Goal: Task Accomplishment & Management: Complete application form

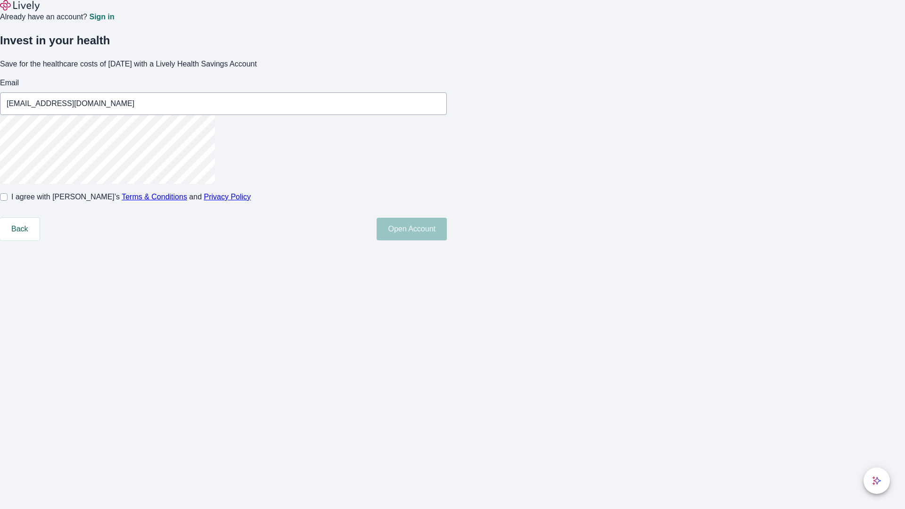
click at [8, 201] on input "I agree with Lively’s Terms & Conditions and Privacy Policy" at bounding box center [4, 197] width 8 height 8
checkbox input "true"
click at [447, 240] on button "Open Account" at bounding box center [412, 229] width 70 height 23
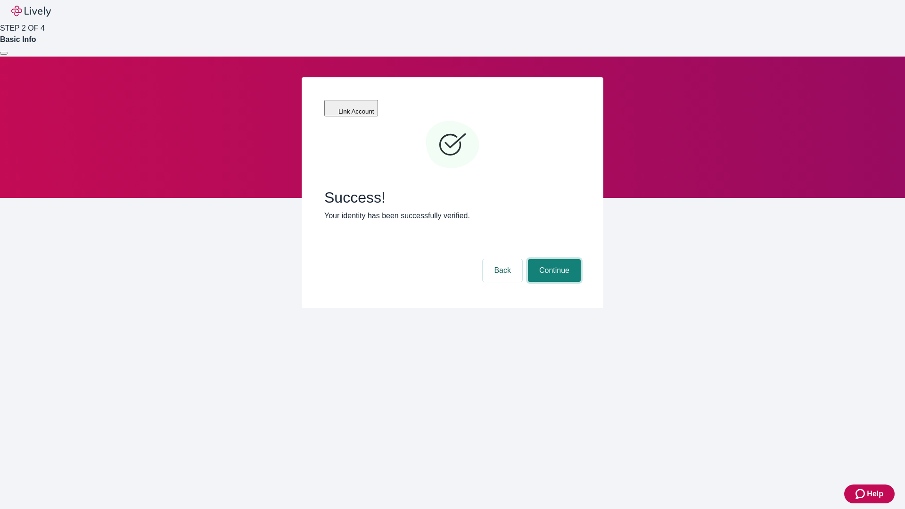
click at [553, 259] on button "Continue" at bounding box center [554, 270] width 53 height 23
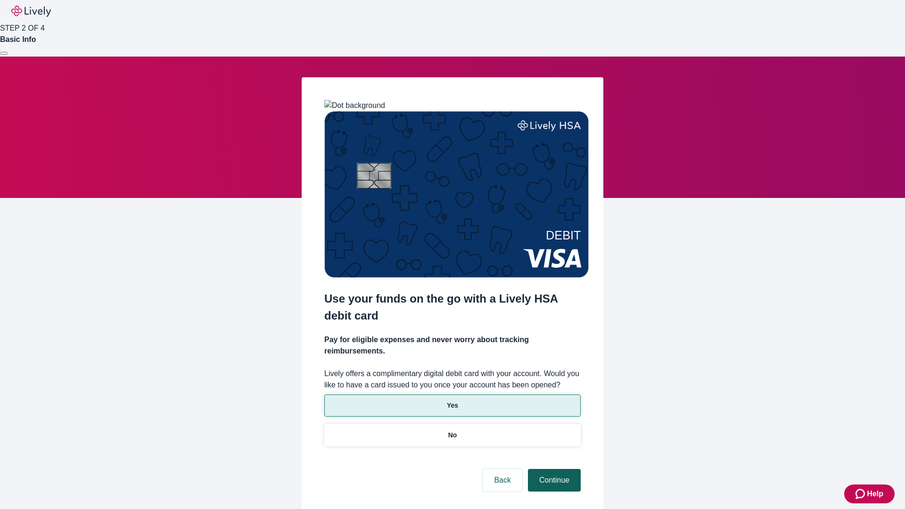
click at [452, 401] on p "Yes" at bounding box center [452, 406] width 11 height 10
click at [553, 469] on button "Continue" at bounding box center [554, 480] width 53 height 23
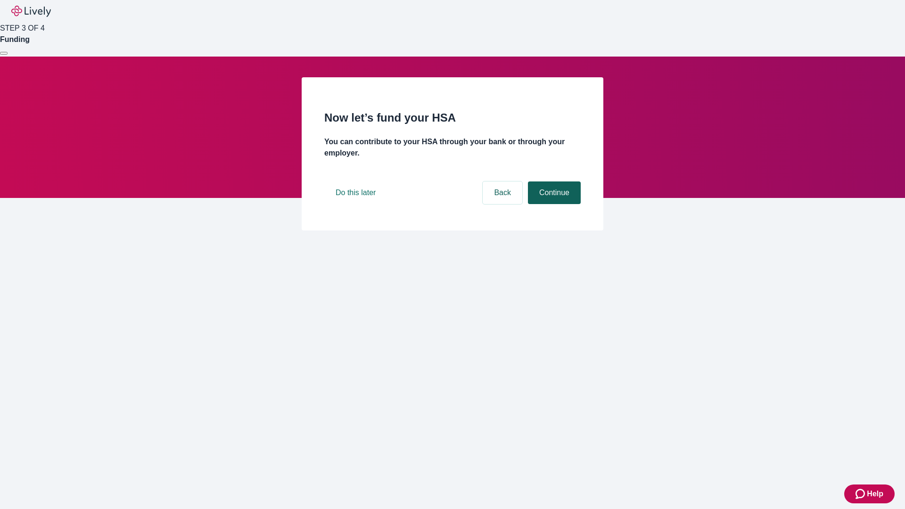
click at [553, 204] on button "Continue" at bounding box center [554, 193] width 53 height 23
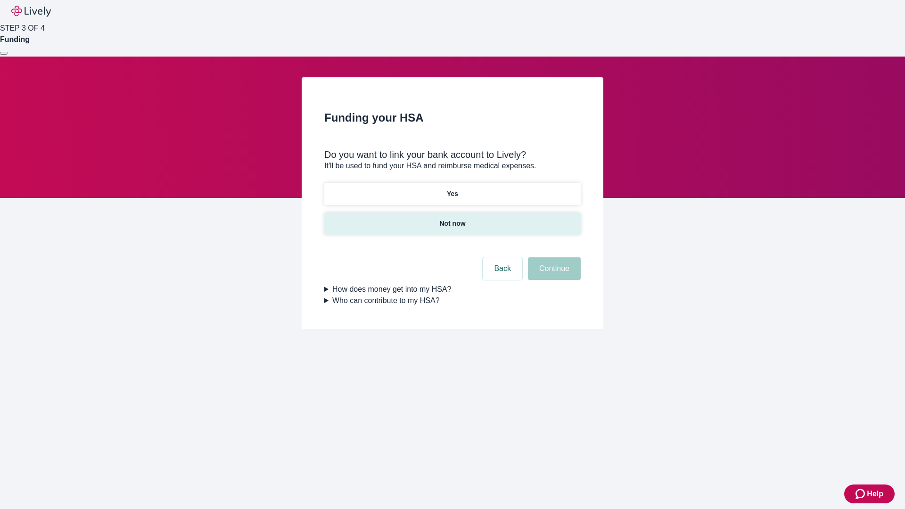
click at [452, 219] on p "Not now" at bounding box center [452, 224] width 26 height 10
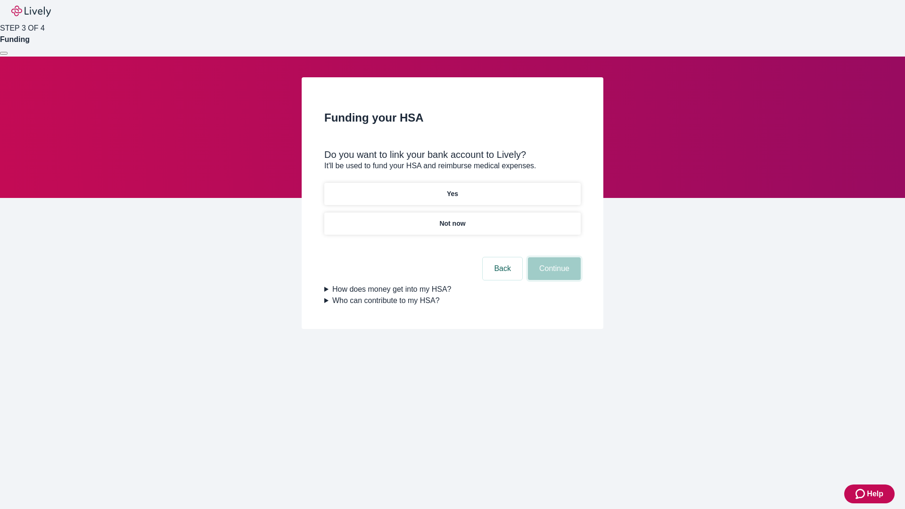
click at [553, 274] on button "Continue" at bounding box center [554, 268] width 53 height 23
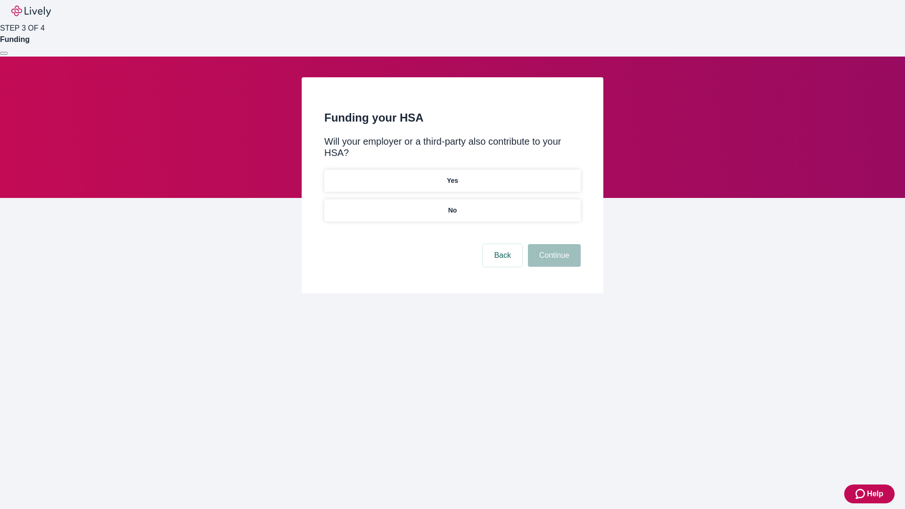
click at [452, 206] on p "No" at bounding box center [452, 211] width 9 height 10
click at [553, 244] on button "Continue" at bounding box center [554, 255] width 53 height 23
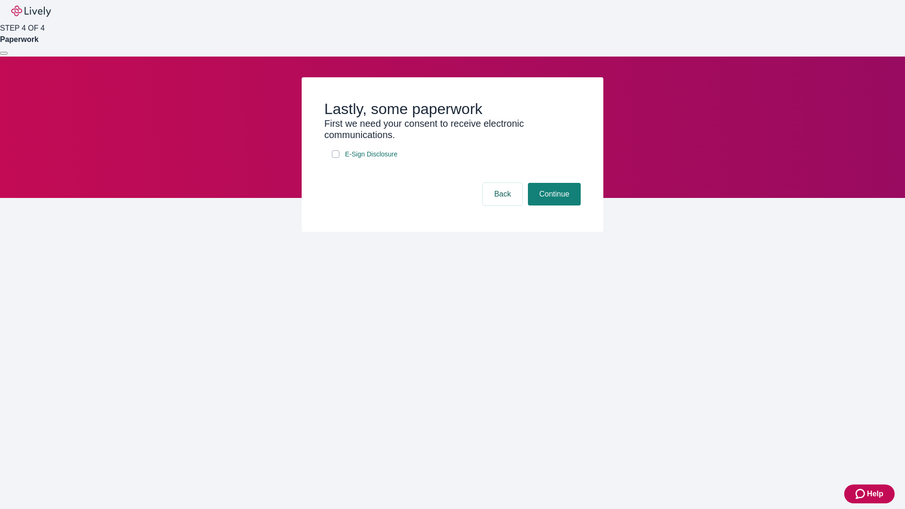
click at [336, 158] on input "E-Sign Disclosure" at bounding box center [336, 154] width 8 height 8
checkbox input "true"
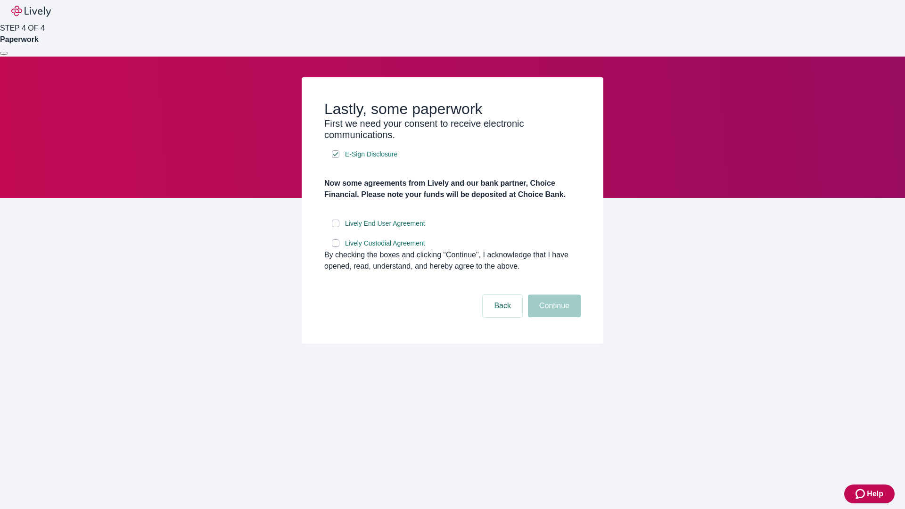
click at [336, 227] on input "Lively End User Agreement" at bounding box center [336, 224] width 8 height 8
checkbox input "true"
click at [336, 247] on input "Lively Custodial Agreement" at bounding box center [336, 244] width 8 height 8
checkbox input "true"
click at [553, 317] on button "Continue" at bounding box center [554, 306] width 53 height 23
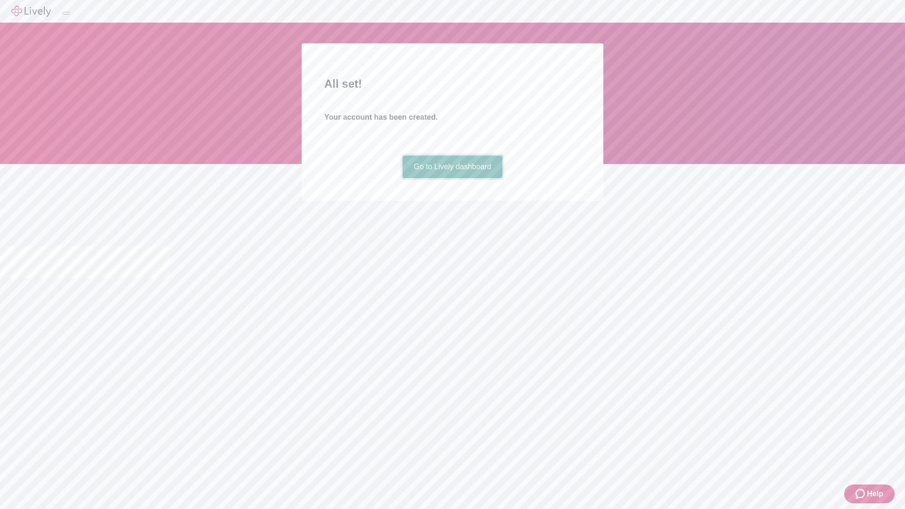
click at [452, 178] on link "Go to Lively dashboard" at bounding box center [453, 167] width 100 height 23
